Goal: Navigation & Orientation: Find specific page/section

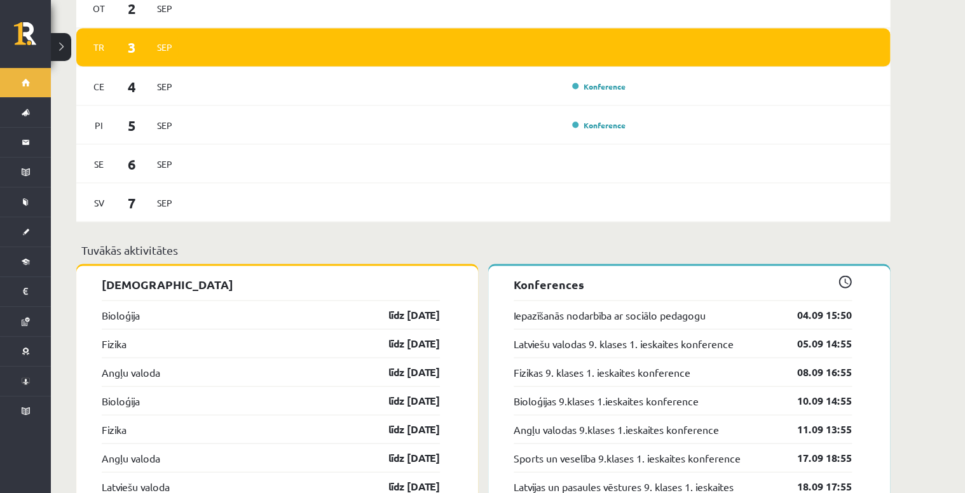
scroll to position [1119, 0]
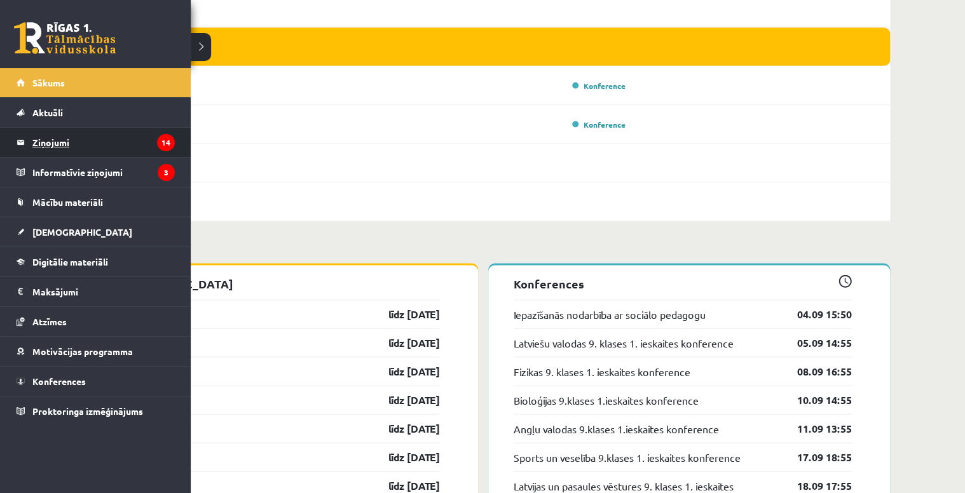
click at [120, 142] on legend "Ziņojumi 14" at bounding box center [103, 142] width 142 height 29
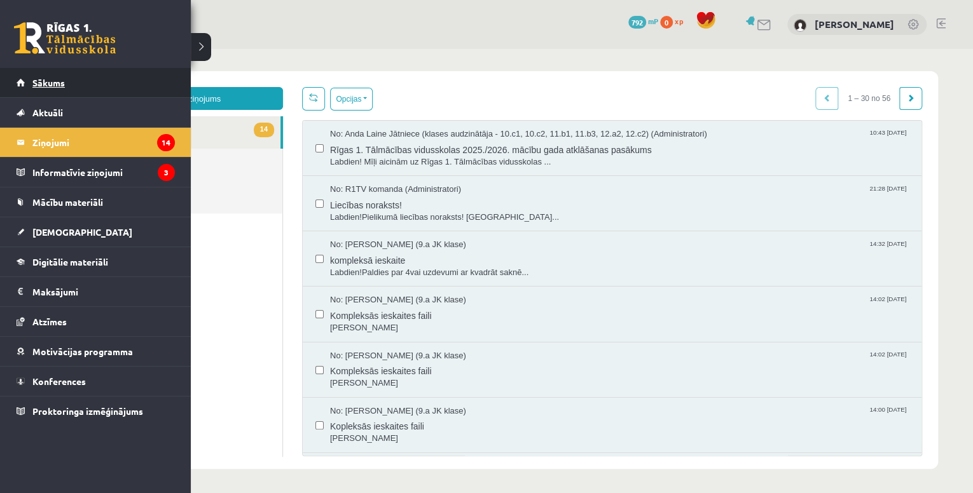
click at [53, 81] on span "Sākums" at bounding box center [48, 82] width 32 height 11
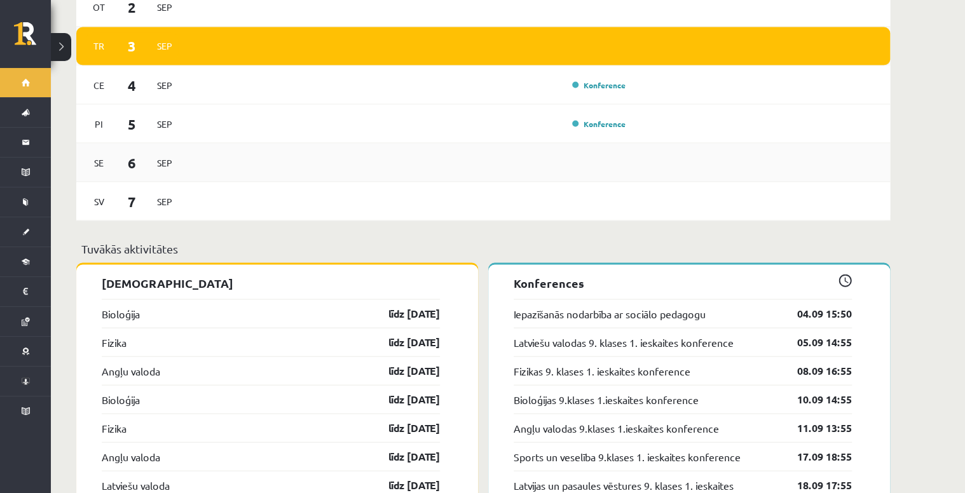
scroll to position [1119, 0]
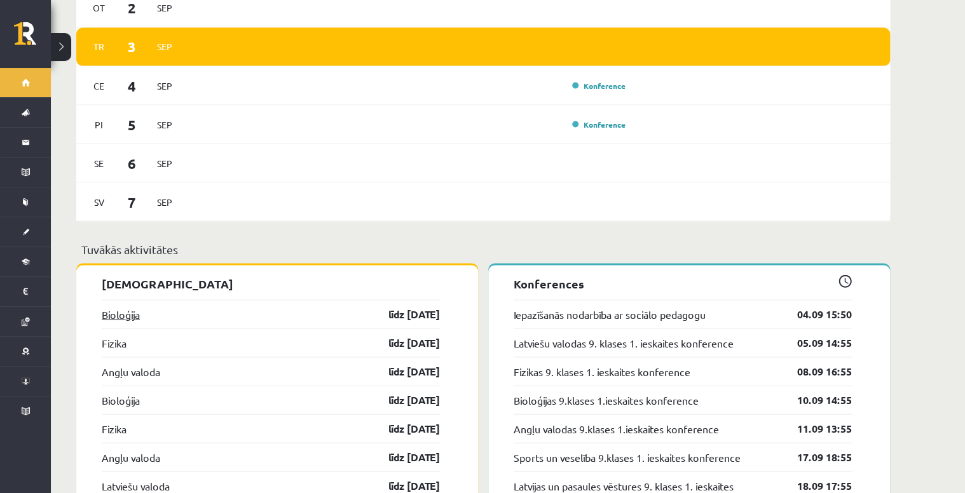
click at [127, 306] on link "Bioloģija" at bounding box center [121, 313] width 38 height 15
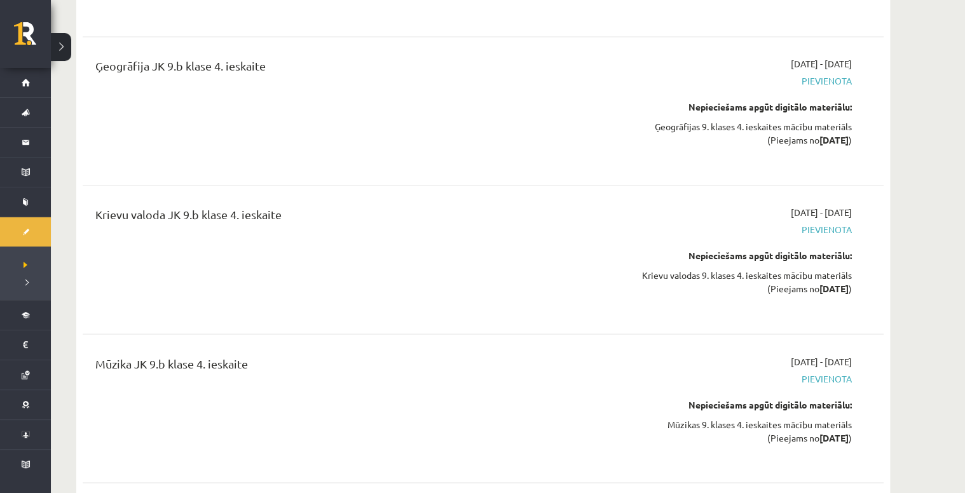
scroll to position [13128, 0]
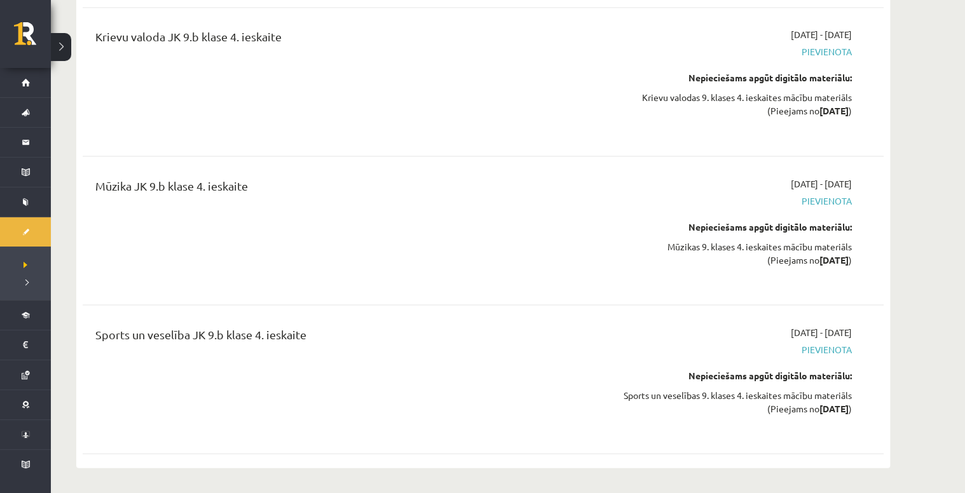
drag, startPoint x: 560, startPoint y: 120, endPoint x: 513, endPoint y: 270, distance: 157.2
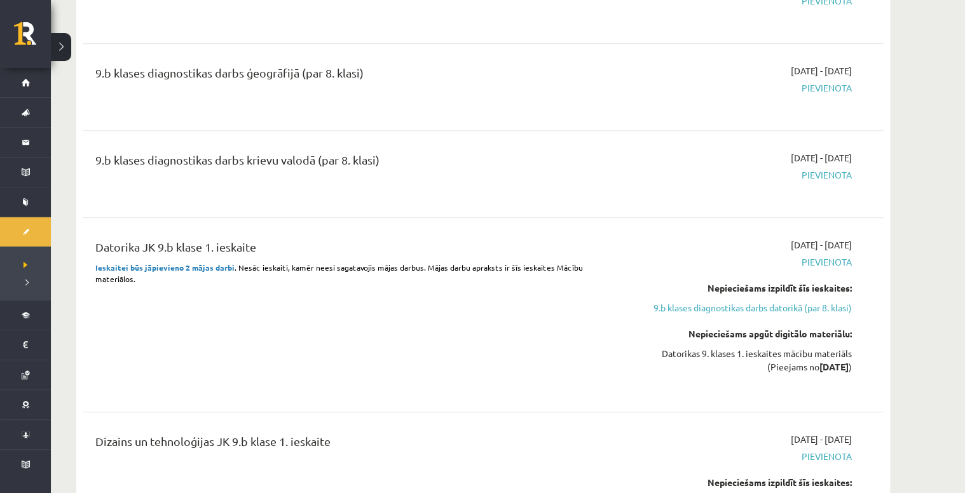
drag, startPoint x: 514, startPoint y: 264, endPoint x: 465, endPoint y: 94, distance: 176.5
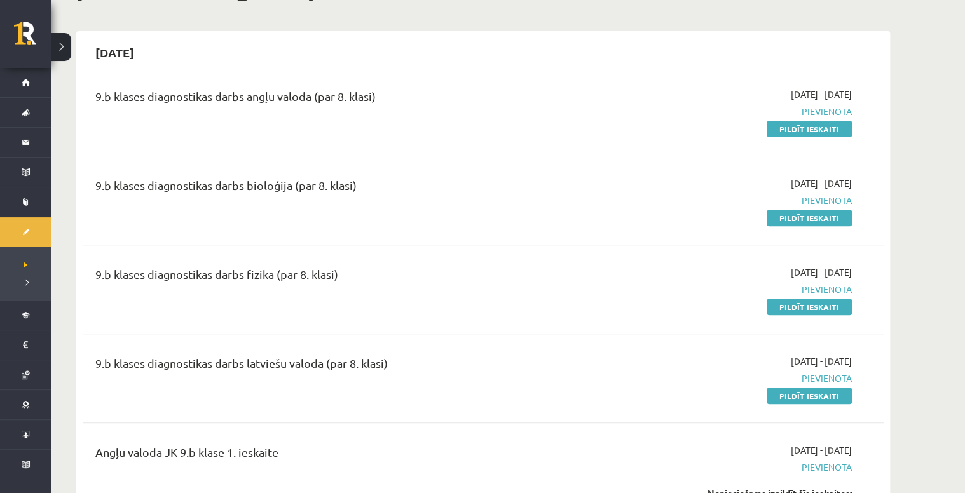
scroll to position [0, 0]
